Goal: Information Seeking & Learning: Get advice/opinions

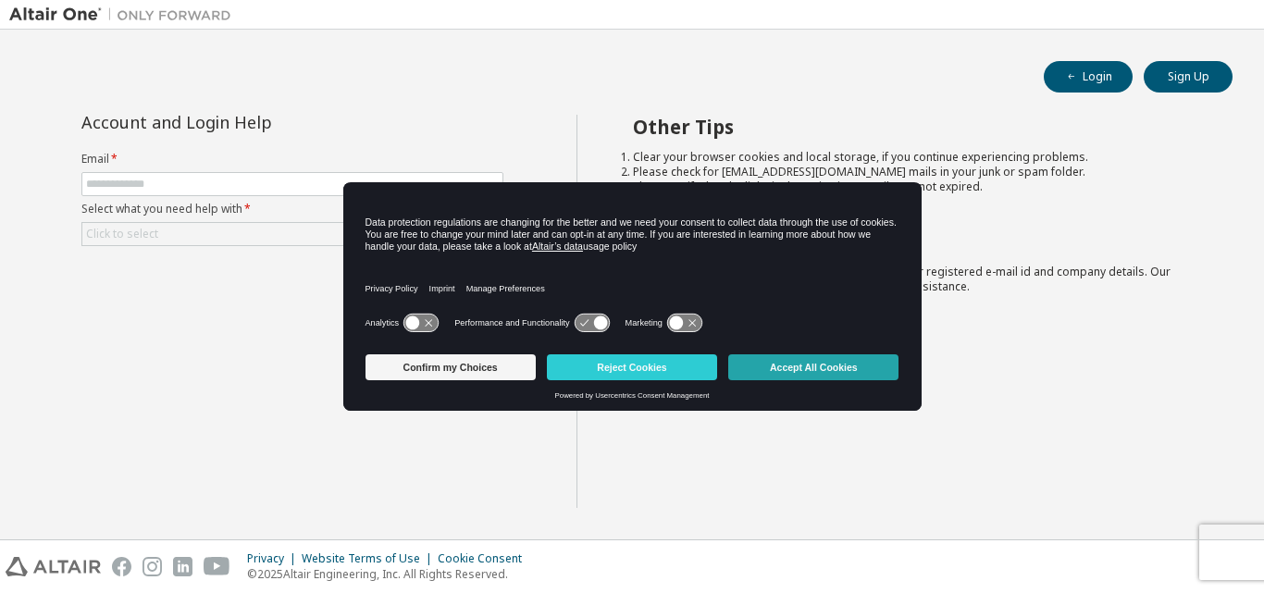
click at [777, 371] on button "Accept All Cookies" at bounding box center [813, 367] width 170 height 26
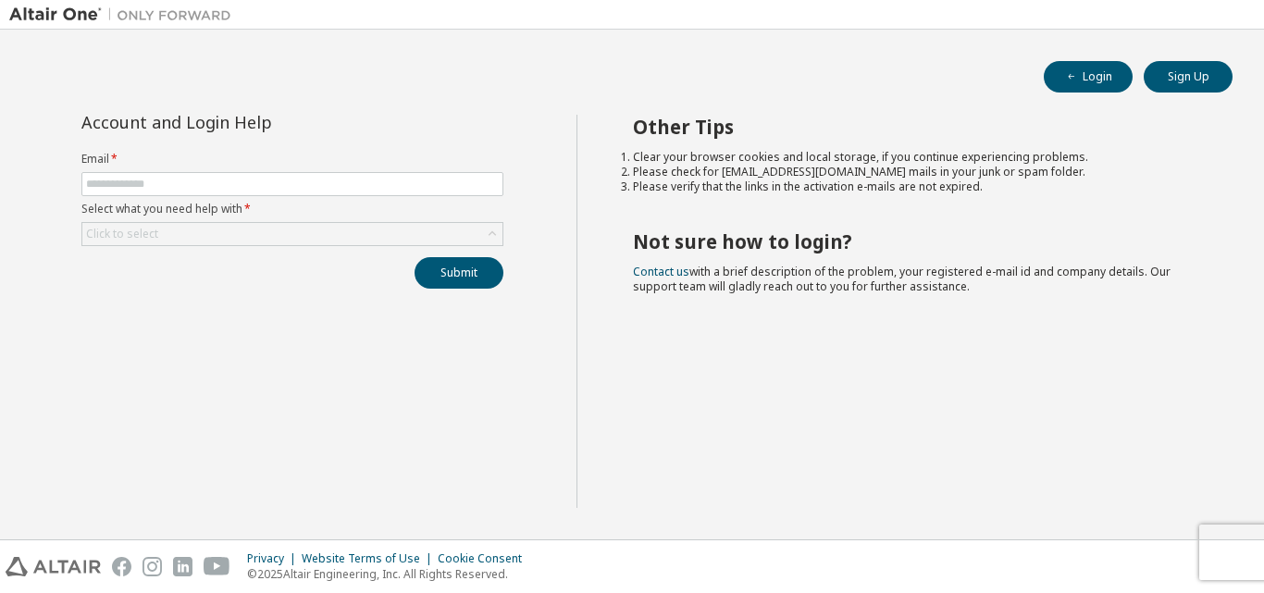
click at [357, 198] on form "Email * Select what you need help with * Click to select" at bounding box center [292, 199] width 422 height 94
click at [362, 190] on input "text" at bounding box center [292, 184] width 413 height 15
type input "**********"
click at [261, 236] on div "Click to select" at bounding box center [292, 234] width 420 height 22
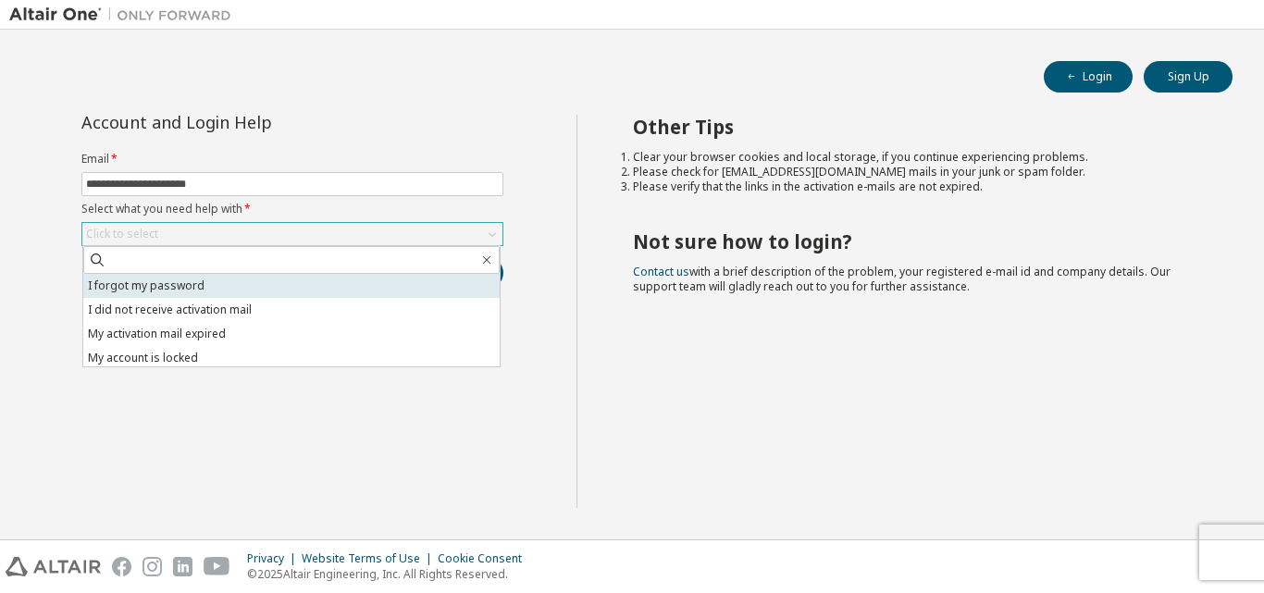
click at [261, 281] on li "I forgot my password" at bounding box center [291, 286] width 416 height 24
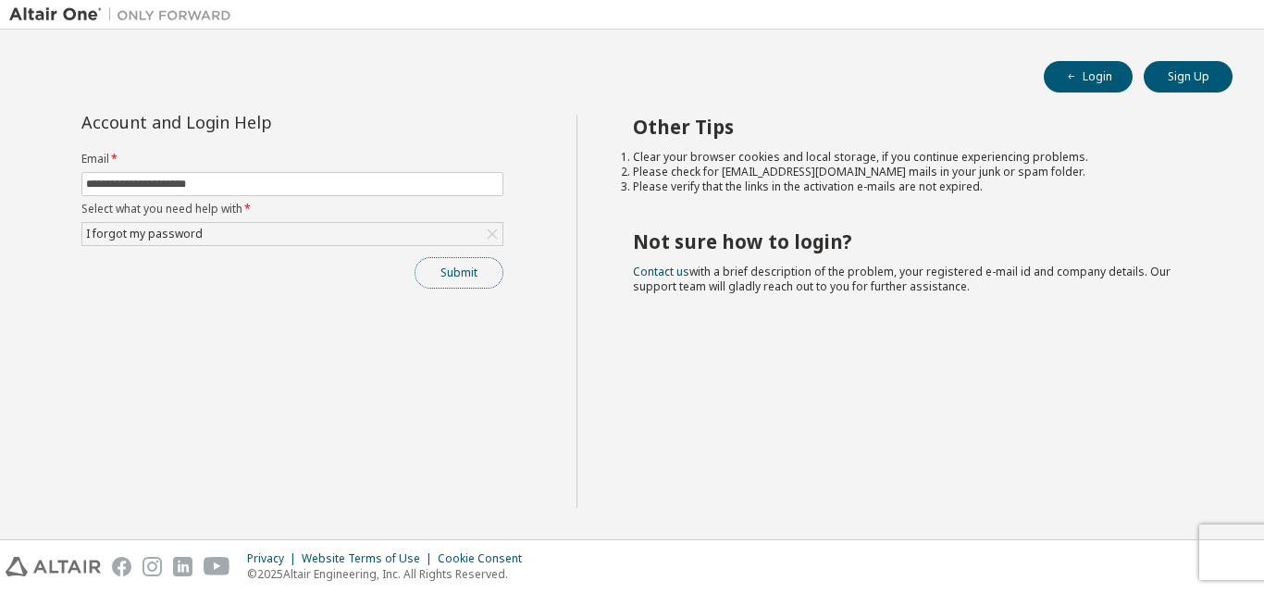
click at [440, 282] on button "Submit" at bounding box center [459, 272] width 89 height 31
click at [472, 282] on button "Submit" at bounding box center [459, 272] width 89 height 31
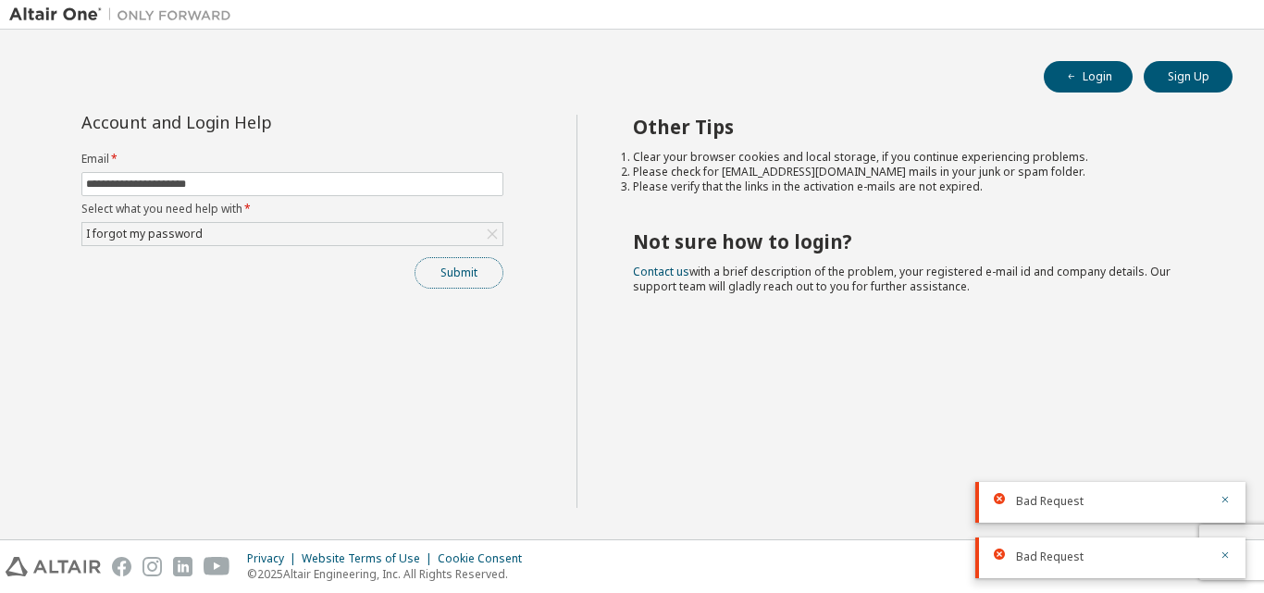
click at [443, 283] on button "Submit" at bounding box center [459, 272] width 89 height 31
click at [448, 278] on button "Submit" at bounding box center [459, 272] width 89 height 31
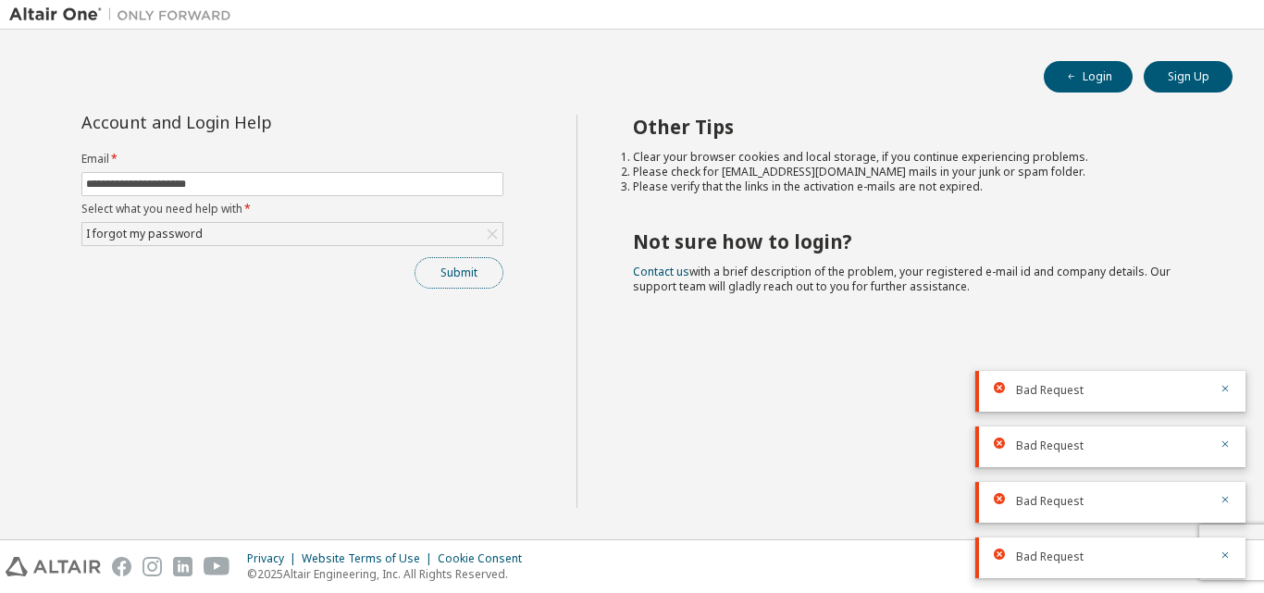
click at [448, 279] on button "Submit" at bounding box center [459, 272] width 89 height 31
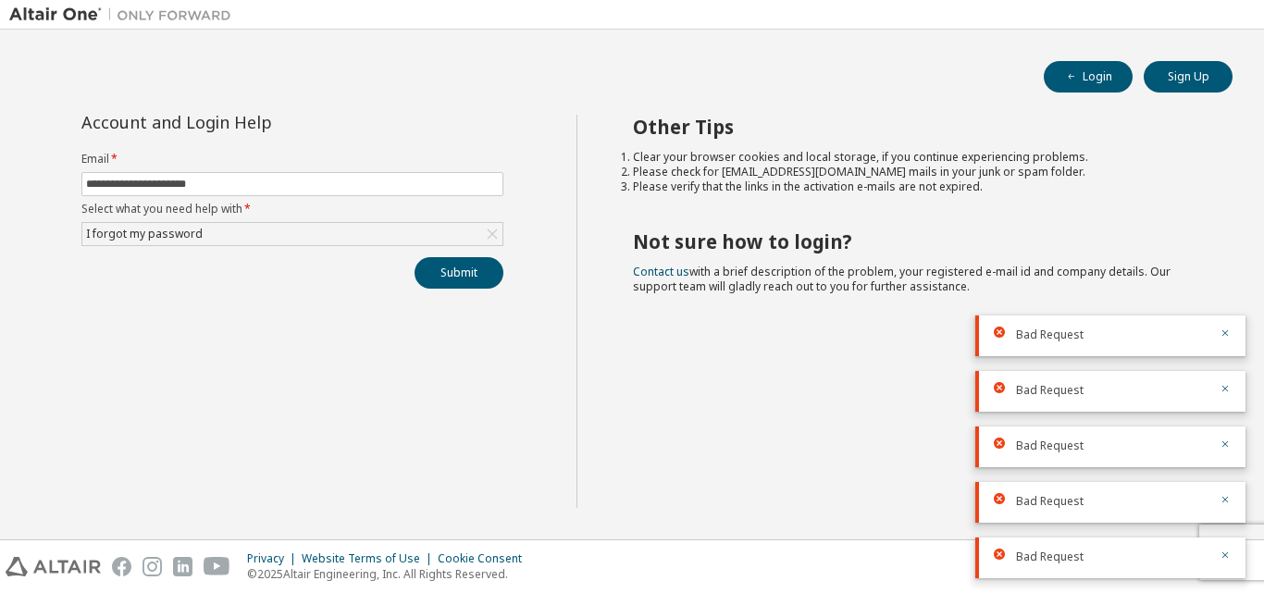
click at [1130, 447] on div "Bad Request" at bounding box center [1112, 446] width 192 height 17
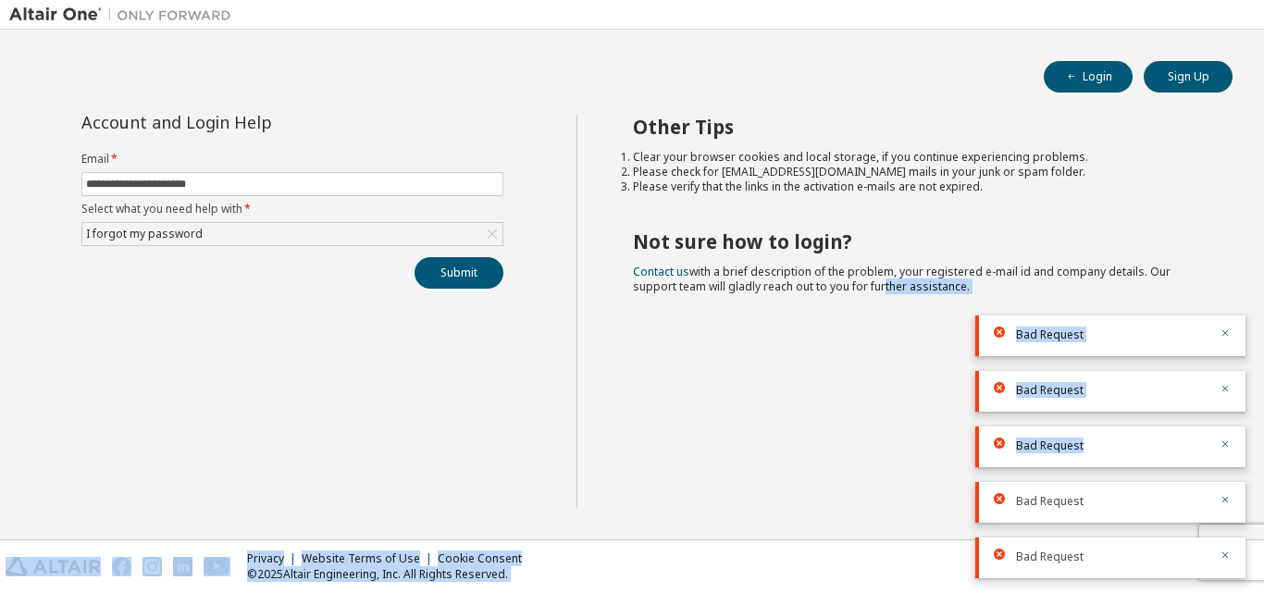
drag, startPoint x: 1106, startPoint y: 442, endPoint x: 840, endPoint y: 418, distance: 266.6
click at [869, 421] on body "**********" at bounding box center [632, 296] width 1264 height 593
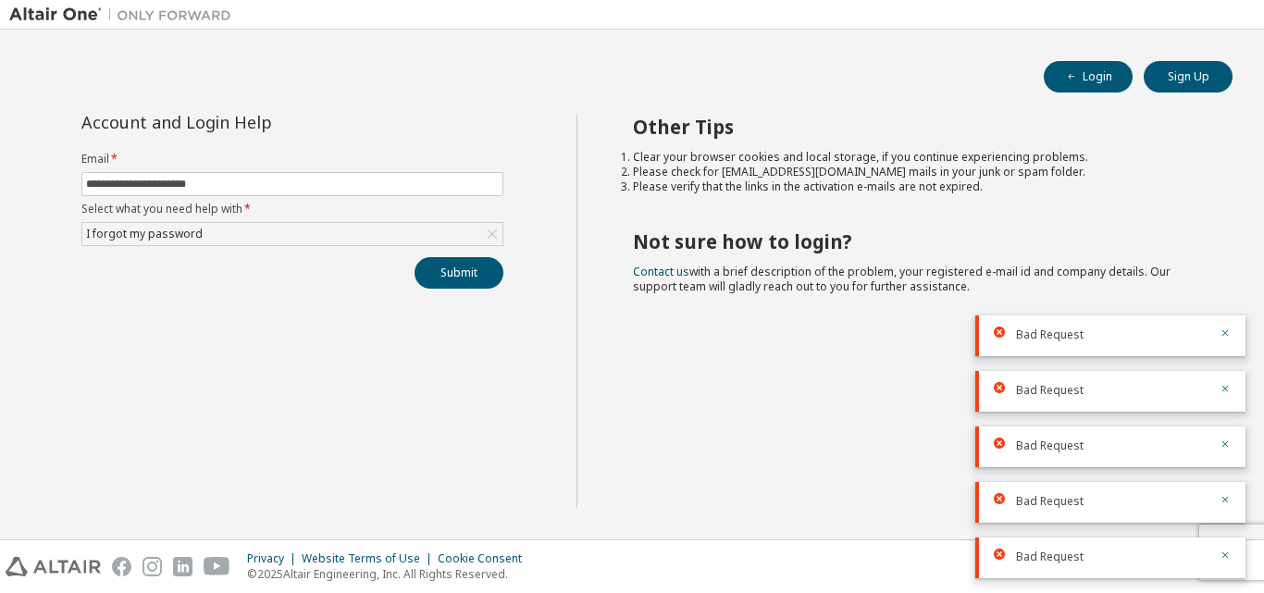
click at [820, 417] on div "Other Tips Clear your browser cookies and local storage, if you continue experi…" at bounding box center [915, 311] width 679 height 393
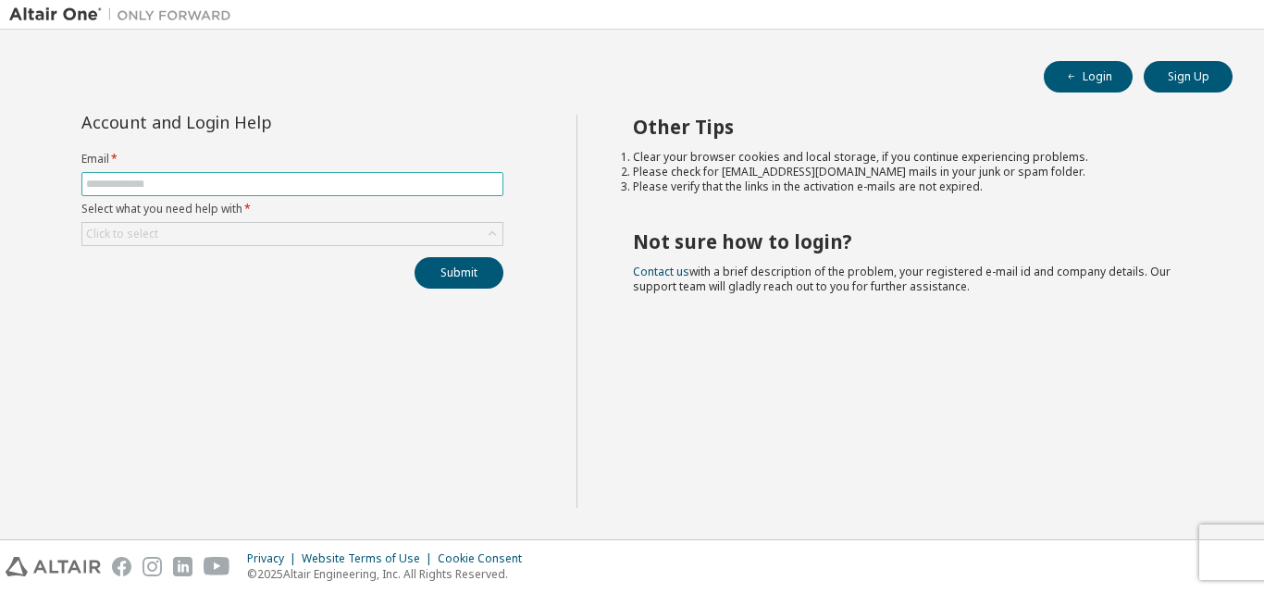
click at [391, 180] on input "text" at bounding box center [292, 184] width 413 height 15
type input "**********"
click at [272, 234] on div "Click to select" at bounding box center [292, 234] width 420 height 22
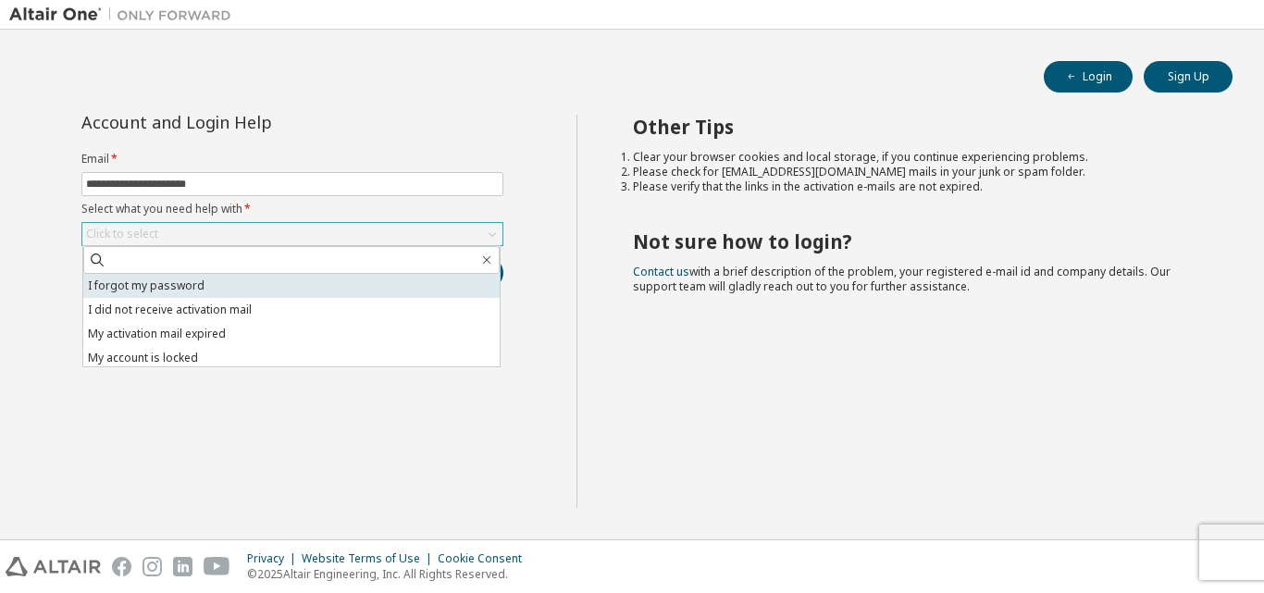
click at [247, 283] on li "I forgot my password" at bounding box center [291, 286] width 416 height 24
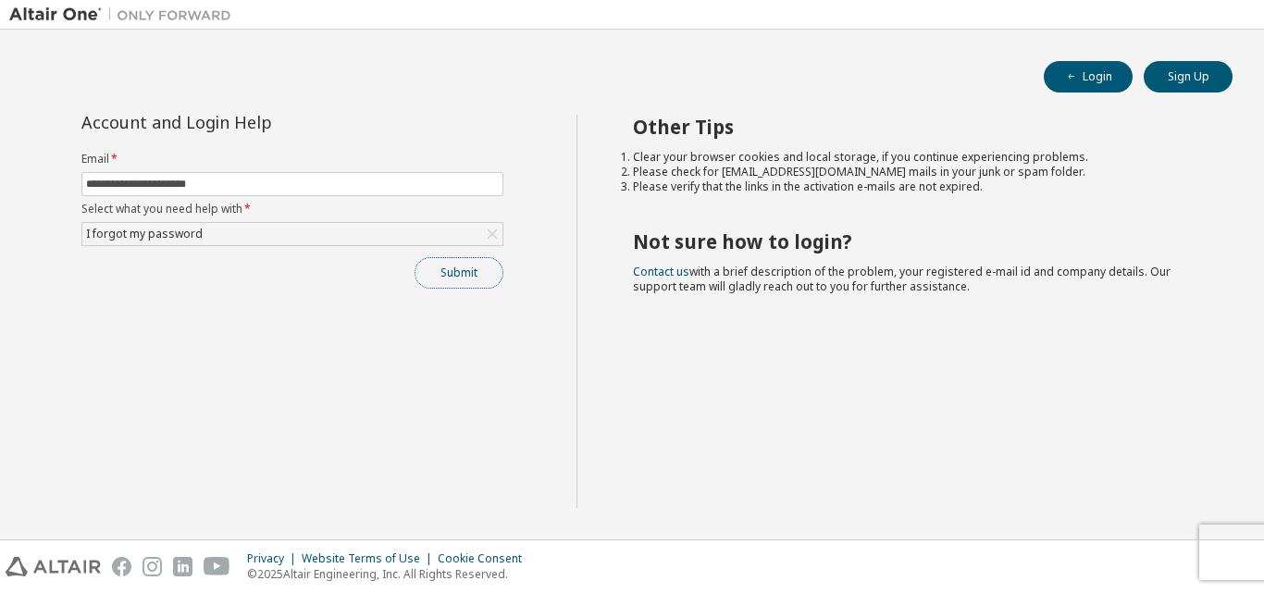
click at [425, 269] on button "Submit" at bounding box center [459, 272] width 89 height 31
click at [425, 270] on button "Submit" at bounding box center [459, 272] width 89 height 31
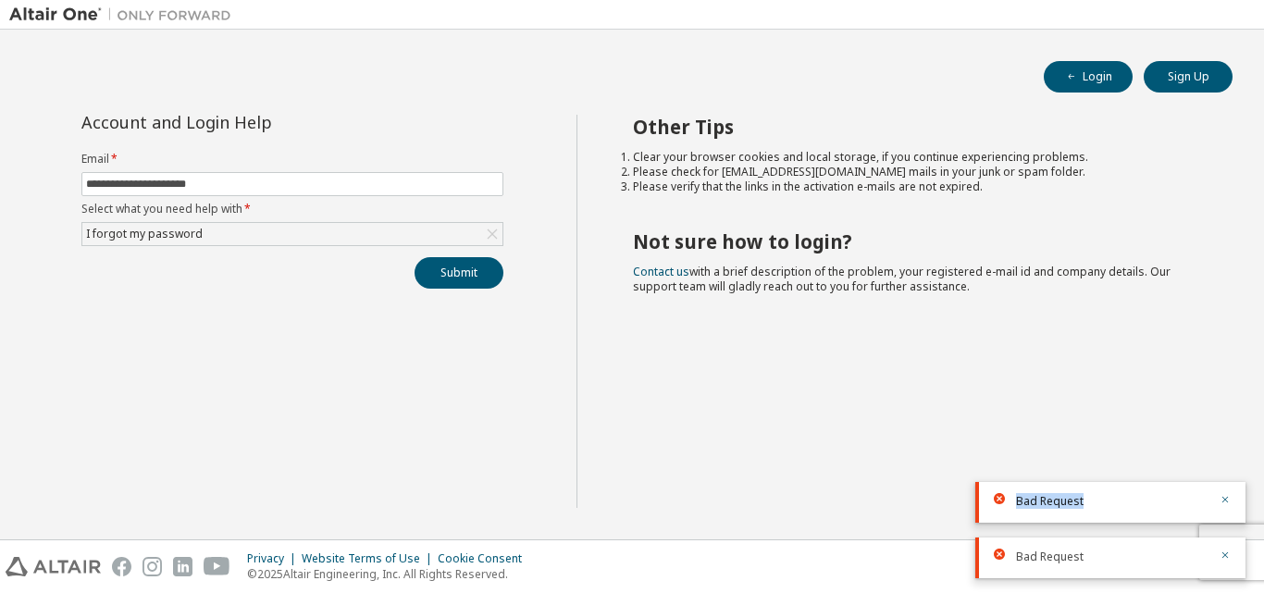
drag, startPoint x: 1088, startPoint y: 500, endPoint x: 1007, endPoint y: 497, distance: 81.5
click at [1007, 497] on div "Bad Request" at bounding box center [1110, 502] width 270 height 41
copy span "Bad Request"
